Goal: Information Seeking & Learning: Check status

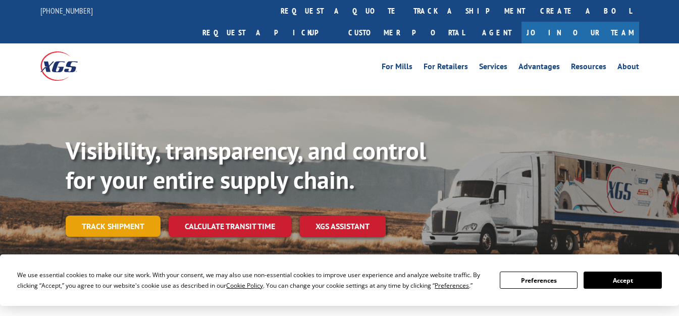
click at [122, 215] on link "Track shipment" at bounding box center [113, 225] width 95 height 21
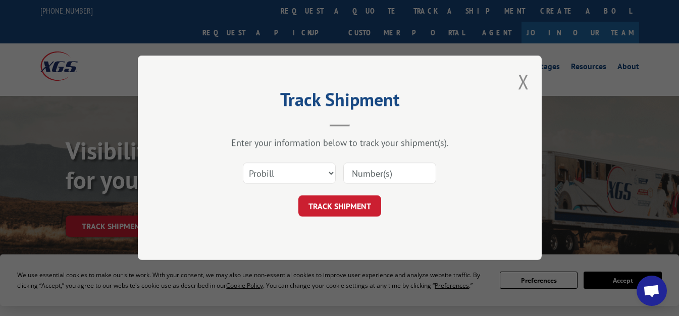
click at [403, 172] on input at bounding box center [389, 173] width 93 height 21
paste input "17592243"
type input "17592243"
drag, startPoint x: 334, startPoint y: 202, endPoint x: 359, endPoint y: 206, distance: 25.0
click at [335, 202] on button "TRACK SHIPMENT" at bounding box center [339, 206] width 83 height 21
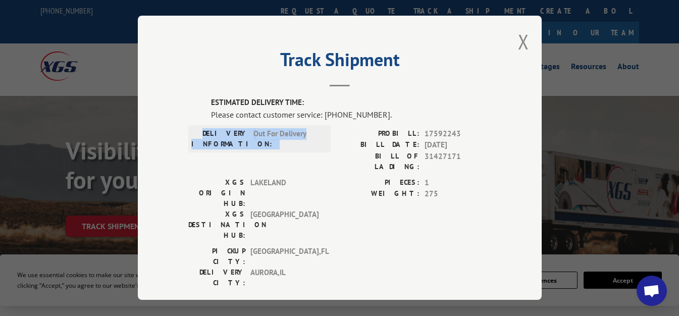
drag, startPoint x: 216, startPoint y: 135, endPoint x: 315, endPoint y: 145, distance: 99.9
click at [313, 145] on div "DELIVERY INFORMATION: Out For Delivery" at bounding box center [259, 138] width 136 height 21
copy div "DELIVERY INFORMATION: Out For Delivery"
click at [519, 38] on button "Close modal" at bounding box center [523, 41] width 11 height 27
